Goal: Find specific page/section: Find specific page/section

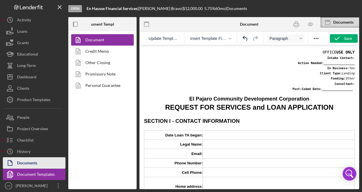
scroll to position [362, 0]
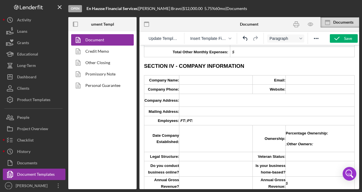
click at [315, 64] on h3 "SECTION IV - COMPANY INFORMATION" at bounding box center [249, 65] width 211 height 7
click at [297, 23] on icon "button" at bounding box center [297, 24] width 6 height 2
click at [59, 7] on line "button" at bounding box center [59, 6] width 3 height 3
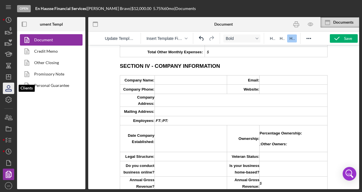
click at [11, 88] on icon "button" at bounding box center [8, 88] width 14 height 14
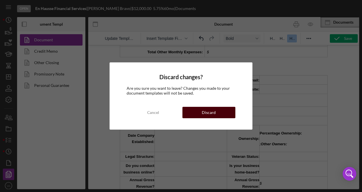
click at [205, 108] on div "Discard" at bounding box center [209, 112] width 14 height 11
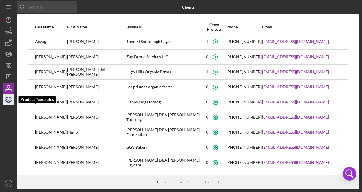
click at [9, 100] on icon "button" at bounding box center [8, 100] width 14 height 14
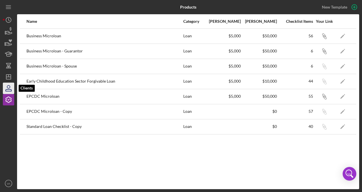
click at [9, 86] on icon "button" at bounding box center [8, 88] width 14 height 14
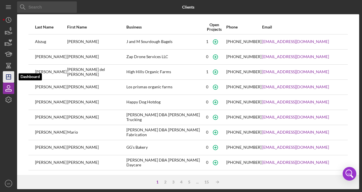
click at [9, 79] on polygon "button" at bounding box center [8, 77] width 5 height 5
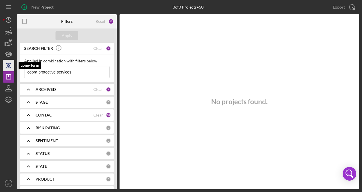
click at [9, 66] on icon "button" at bounding box center [9, 66] width 4 height 4
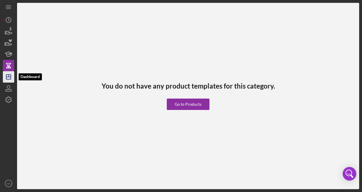
click at [12, 81] on icon "Icon/Dashboard" at bounding box center [8, 77] width 14 height 14
